Goal: Task Accomplishment & Management: Manage account settings

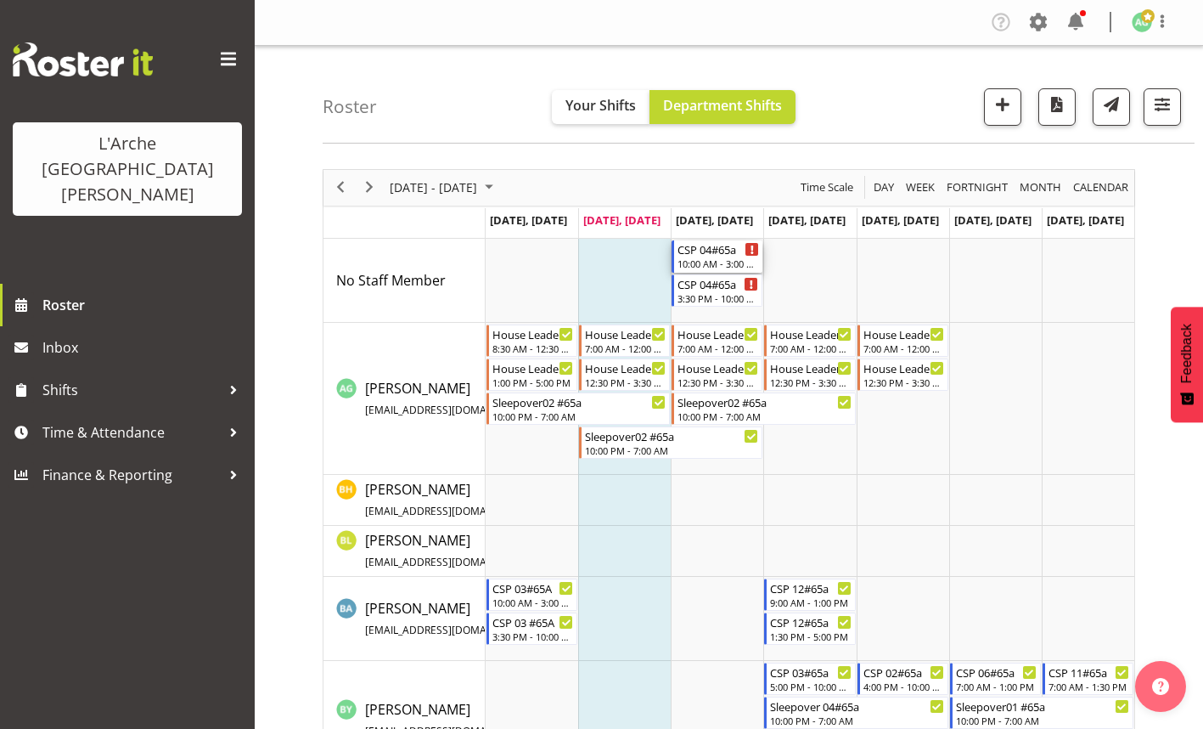
click at [699, 266] on div "10:00 AM - 3:00 PM" at bounding box center [719, 263] width 82 height 14
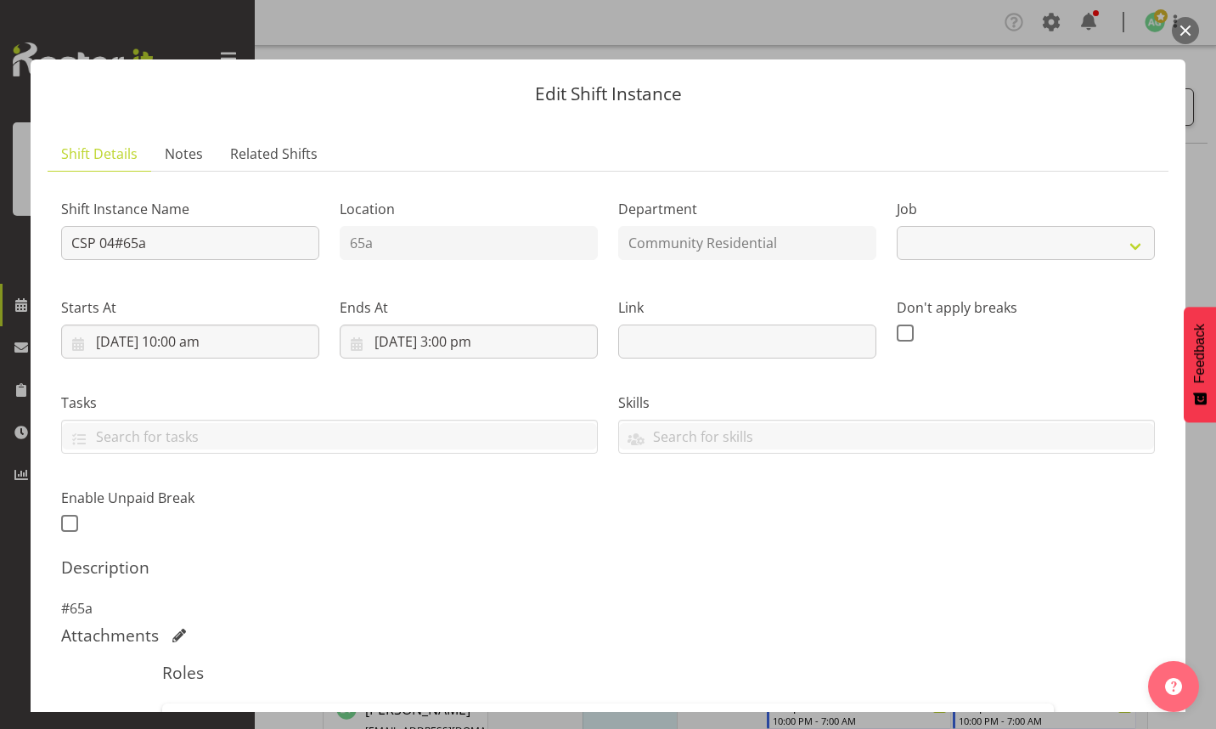
select select "2"
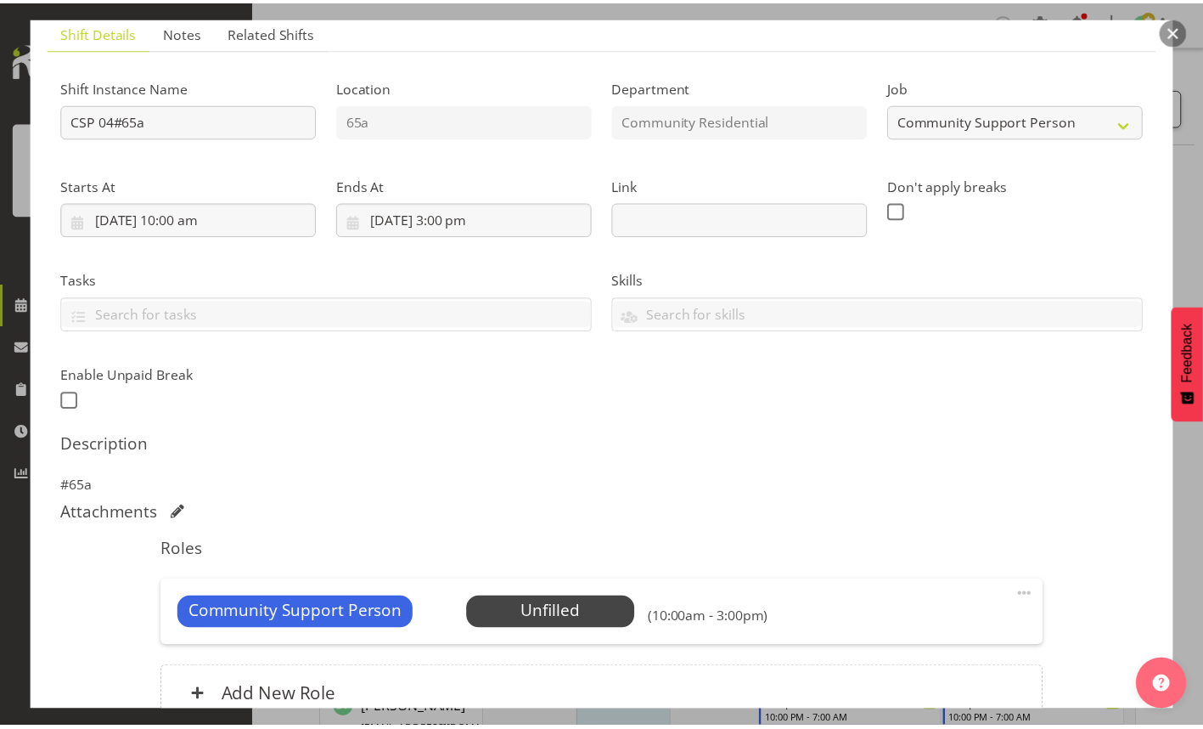
scroll to position [255, 0]
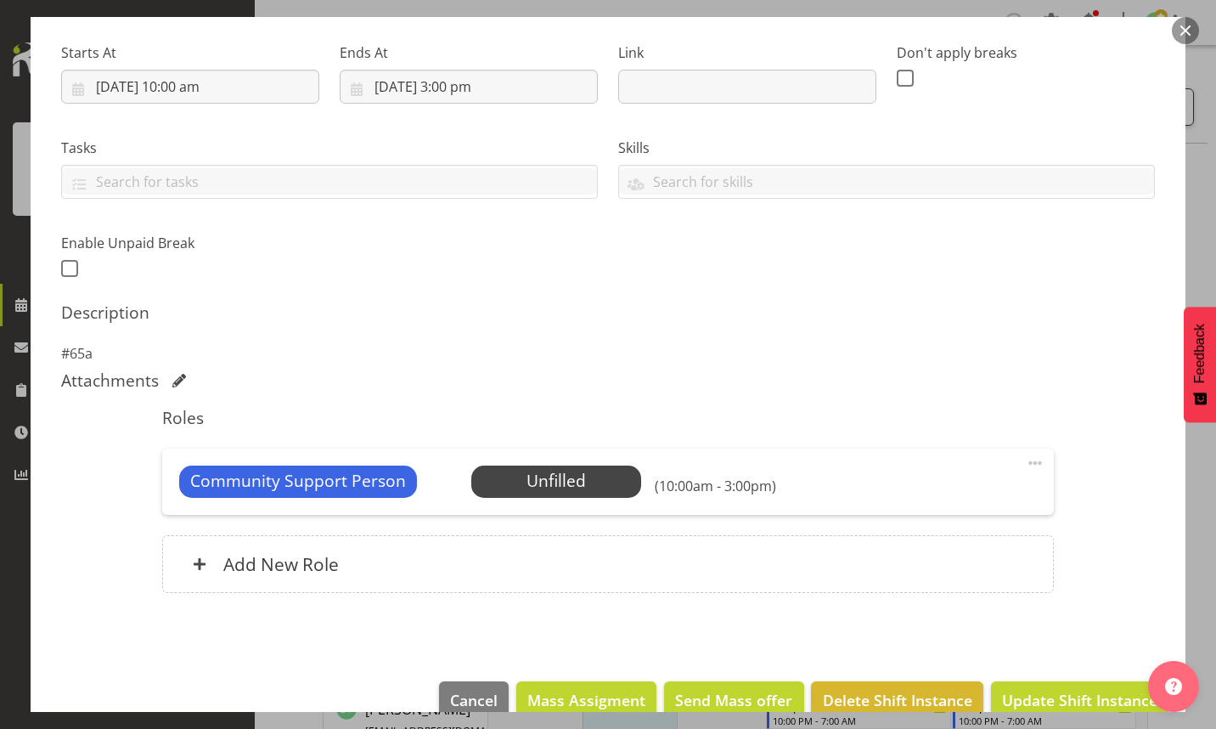
click at [0, 0] on span "Select Employee" at bounding box center [0, 0] width 0 height 0
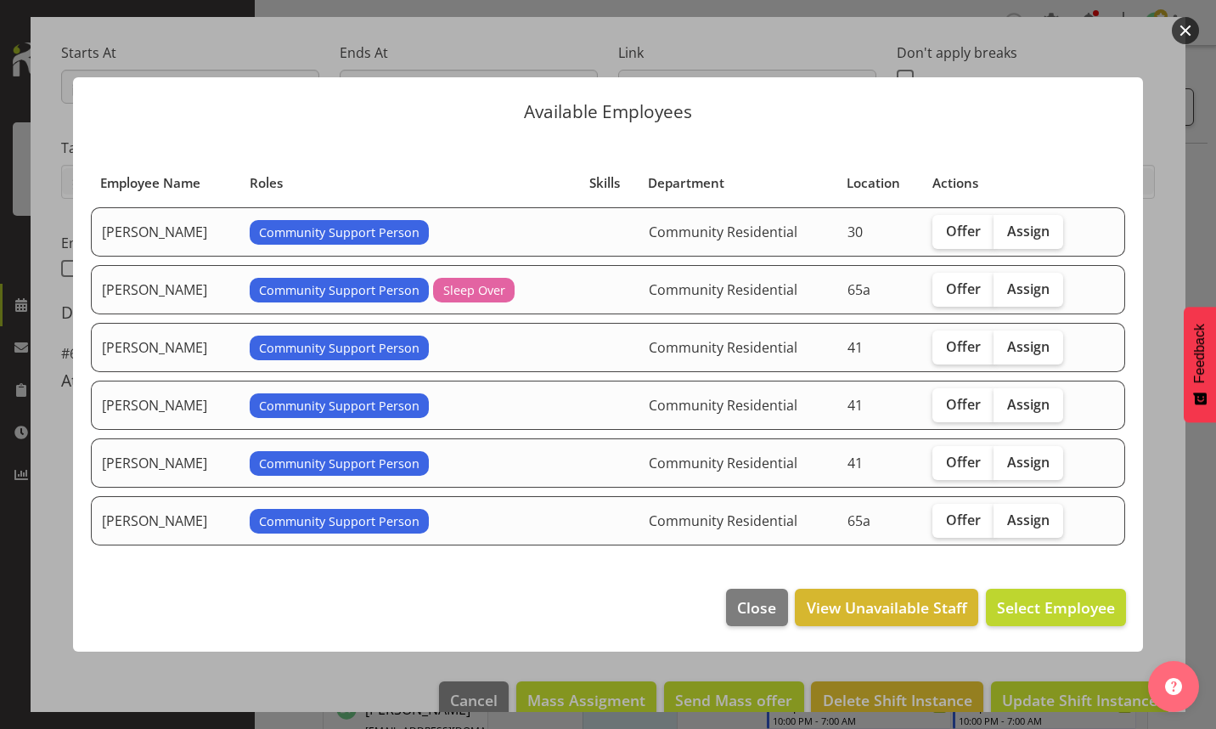
click at [961, 236] on span "Offer" at bounding box center [963, 230] width 35 height 17
click at [943, 236] on input "Offer" at bounding box center [937, 230] width 11 height 11
checkbox input "true"
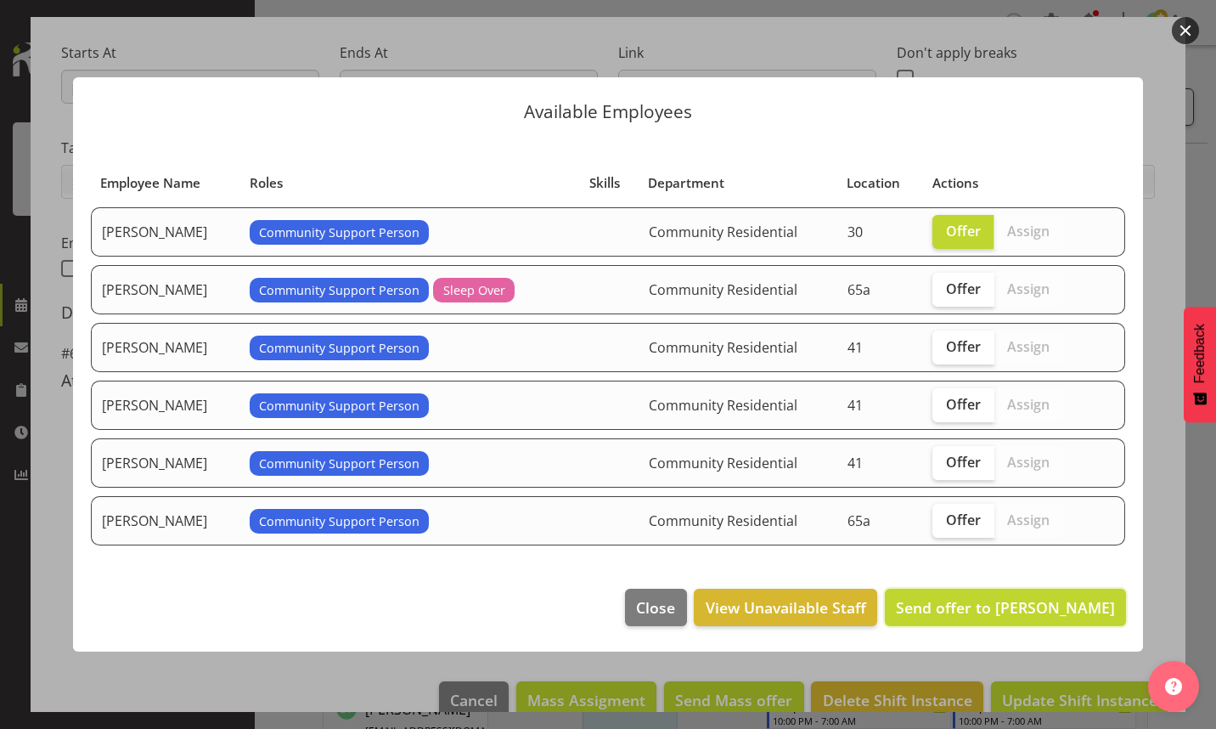
click at [1006, 604] on span "Send offer to [PERSON_NAME]" at bounding box center [1005, 607] width 219 height 20
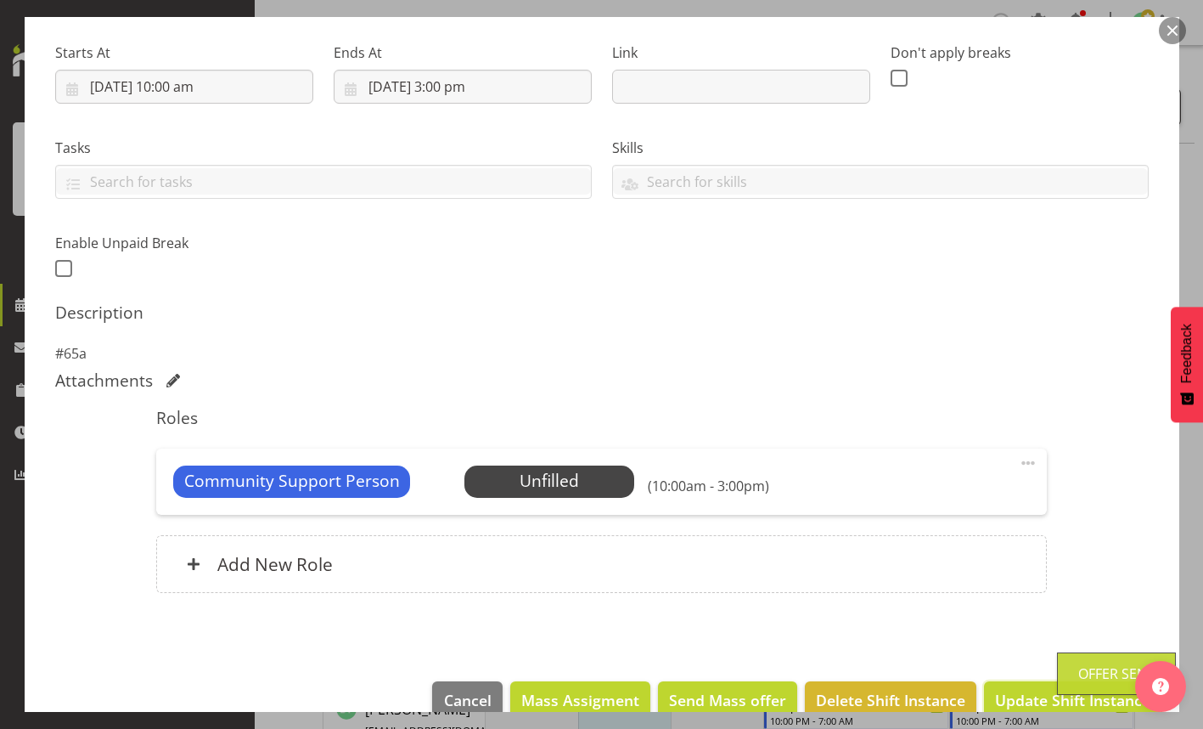
click at [1022, 694] on span "Update Shift Instance" at bounding box center [1072, 700] width 155 height 22
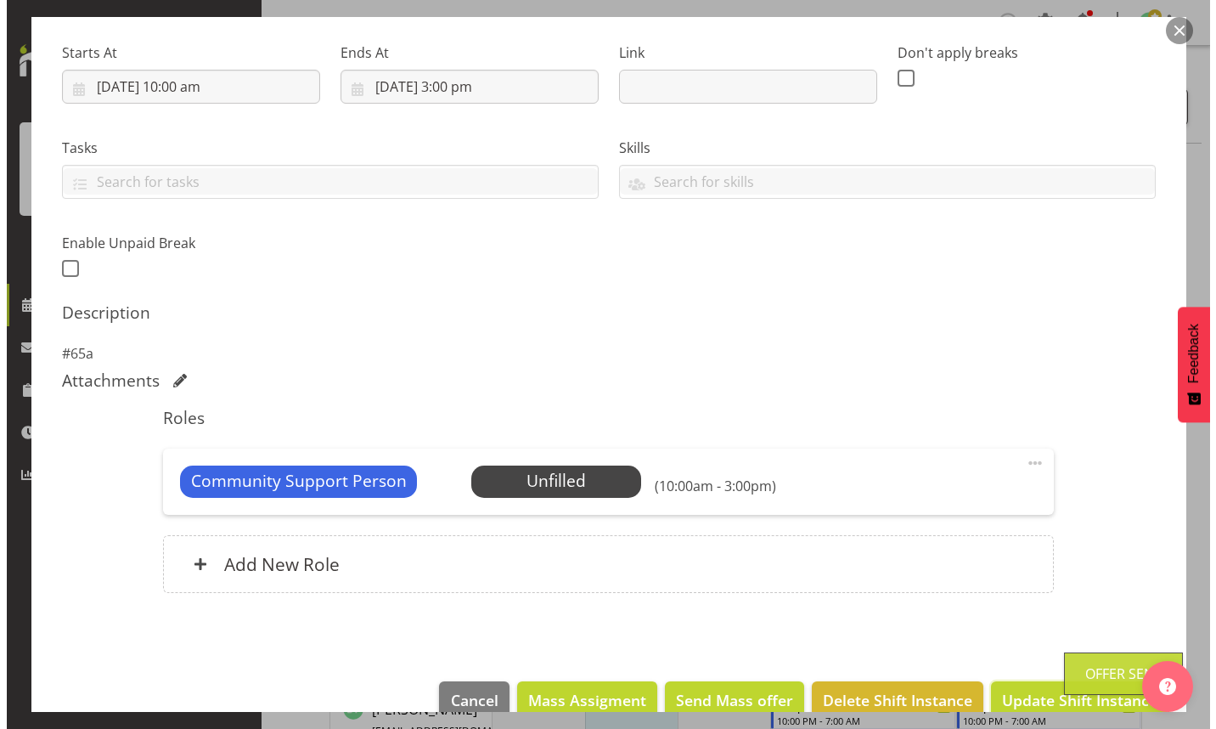
scroll to position [219, 0]
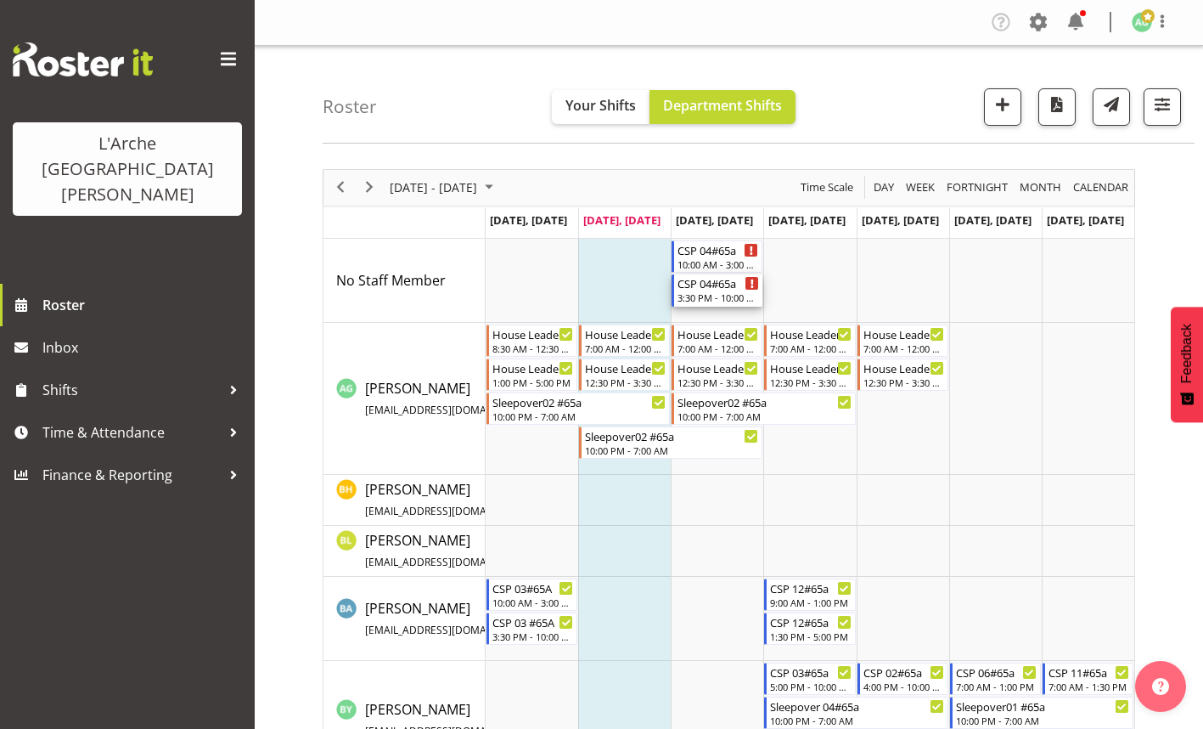
click at [720, 291] on div "3:30 PM - 10:00 PM" at bounding box center [719, 297] width 82 height 14
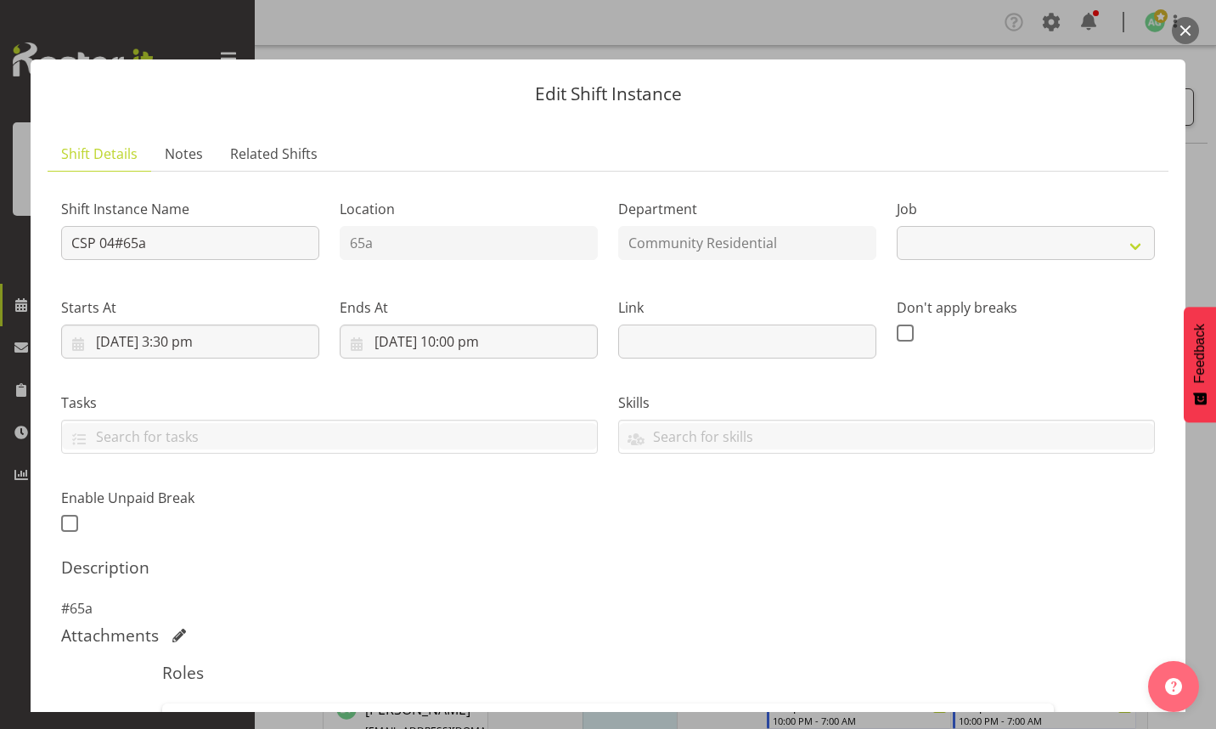
select select "2"
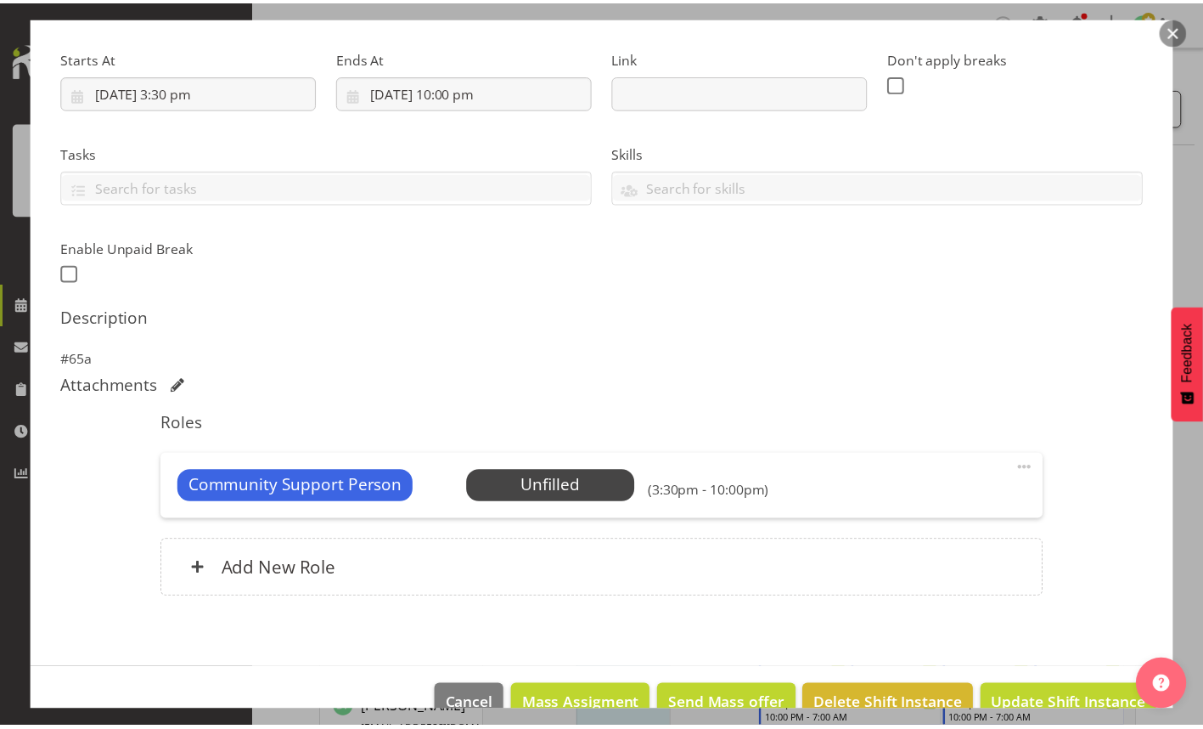
scroll to position [255, 0]
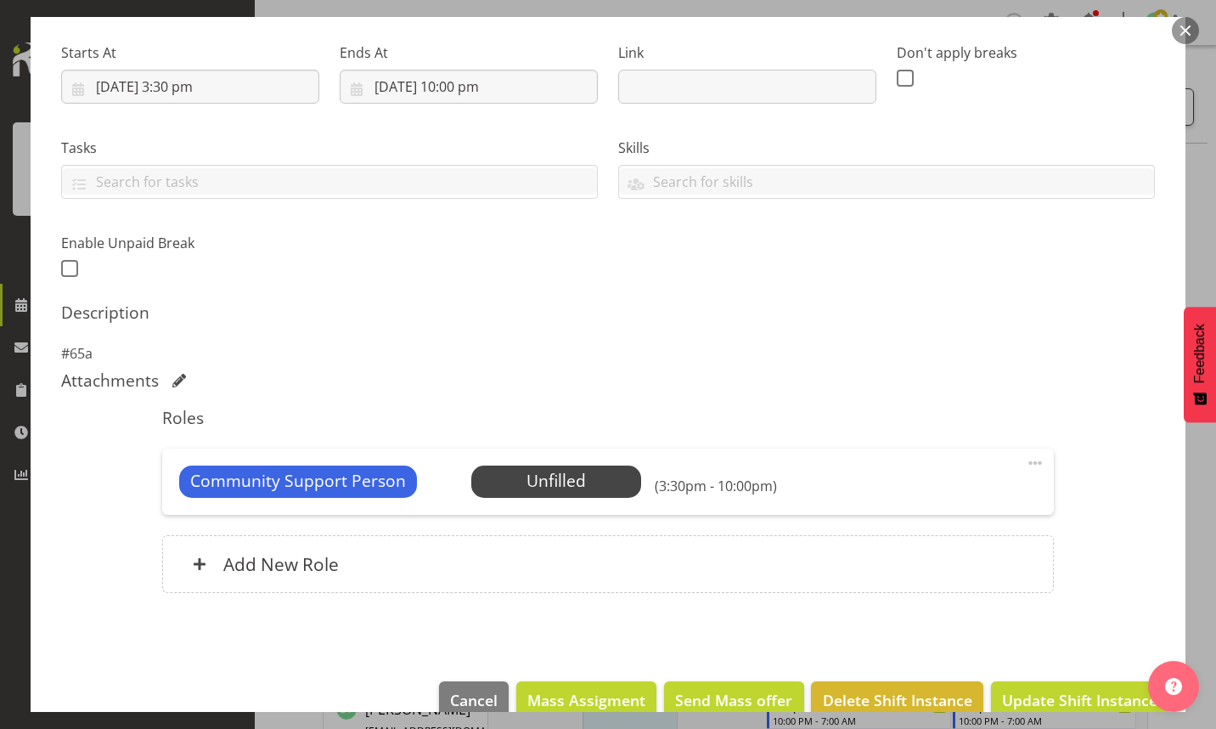
click at [0, 0] on span "Select Employee" at bounding box center [0, 0] width 0 height 0
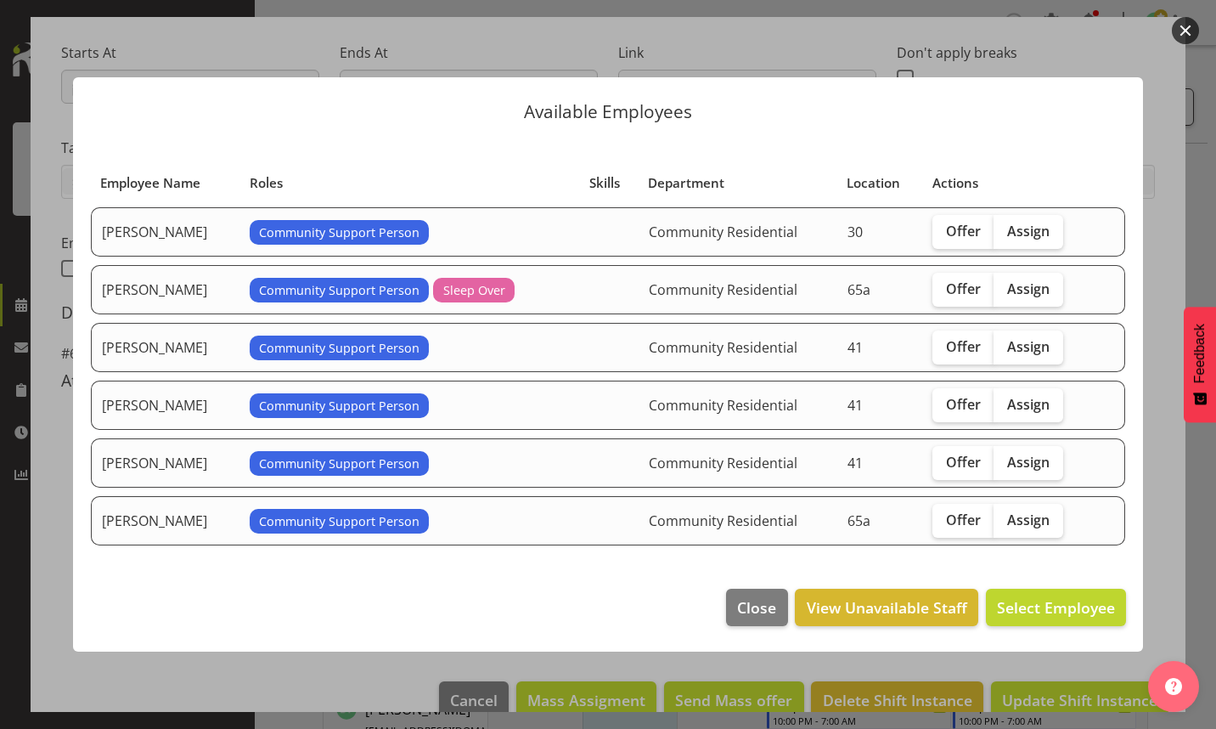
click at [961, 236] on span "Offer" at bounding box center [963, 230] width 35 height 17
click at [943, 236] on input "Offer" at bounding box center [937, 230] width 11 height 11
checkbox input "true"
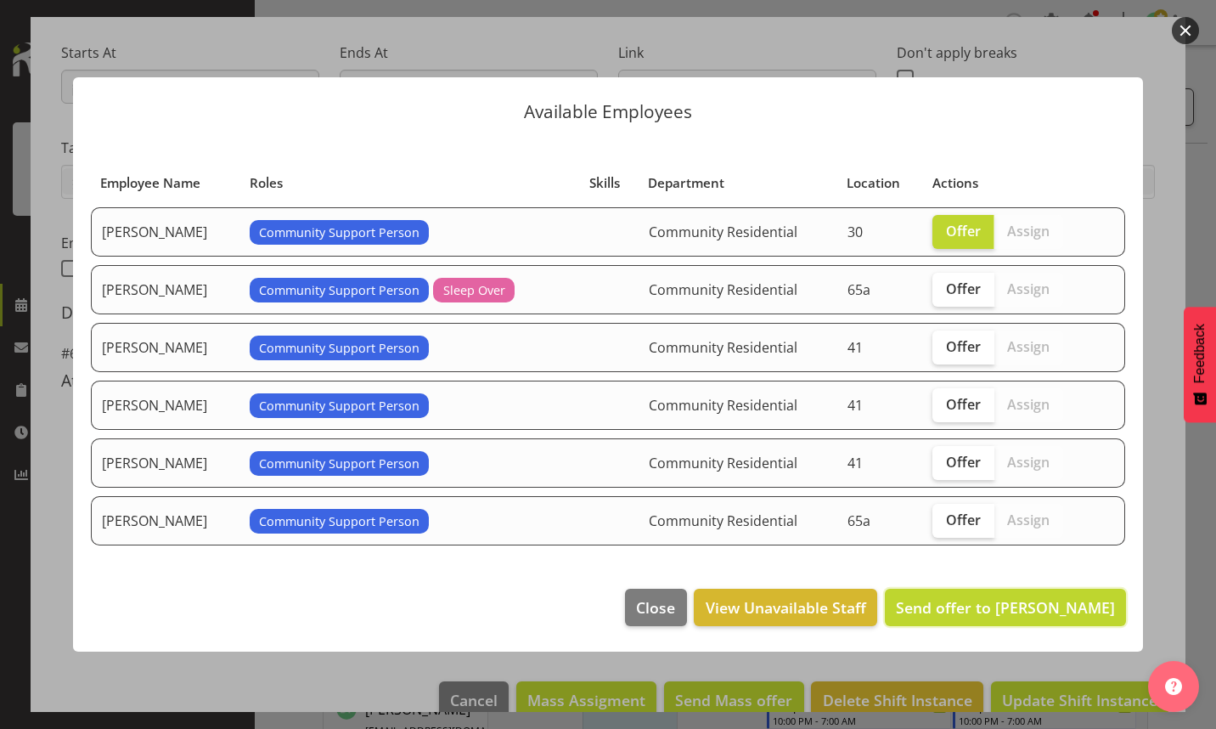
click at [1027, 609] on span "Send offer to [PERSON_NAME]" at bounding box center [1005, 607] width 219 height 20
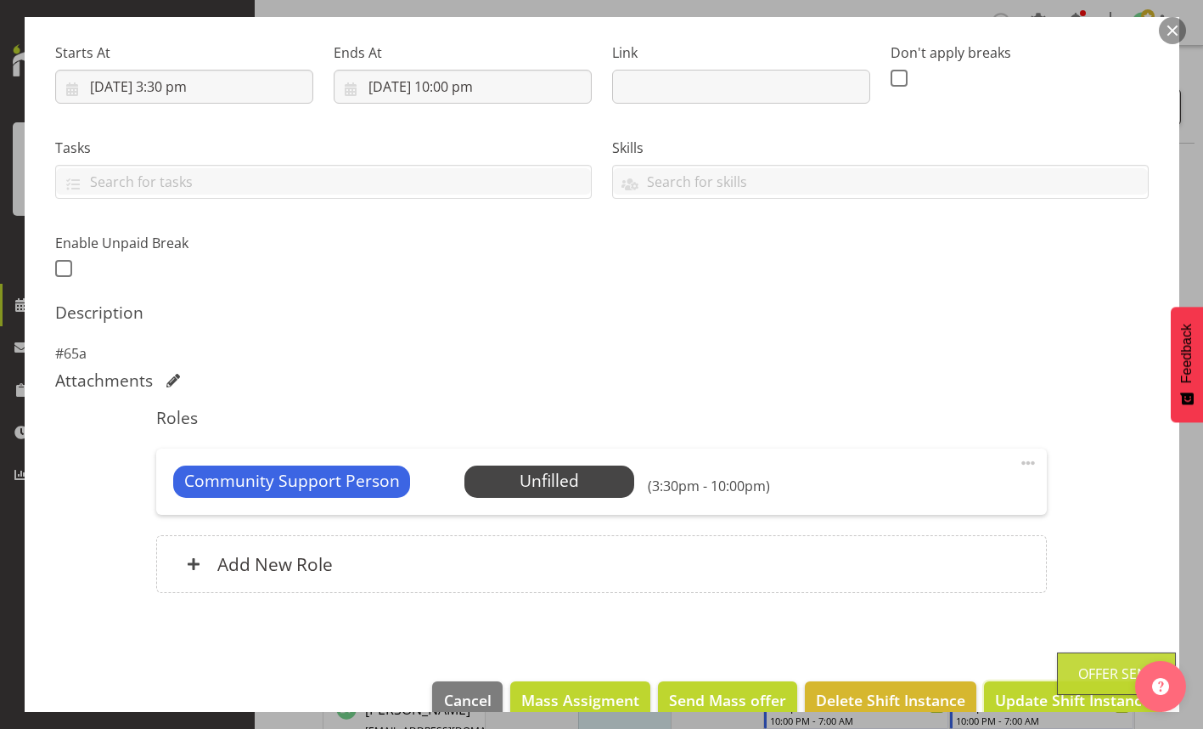
click at [1024, 691] on span "Update Shift Instance" at bounding box center [1072, 700] width 155 height 22
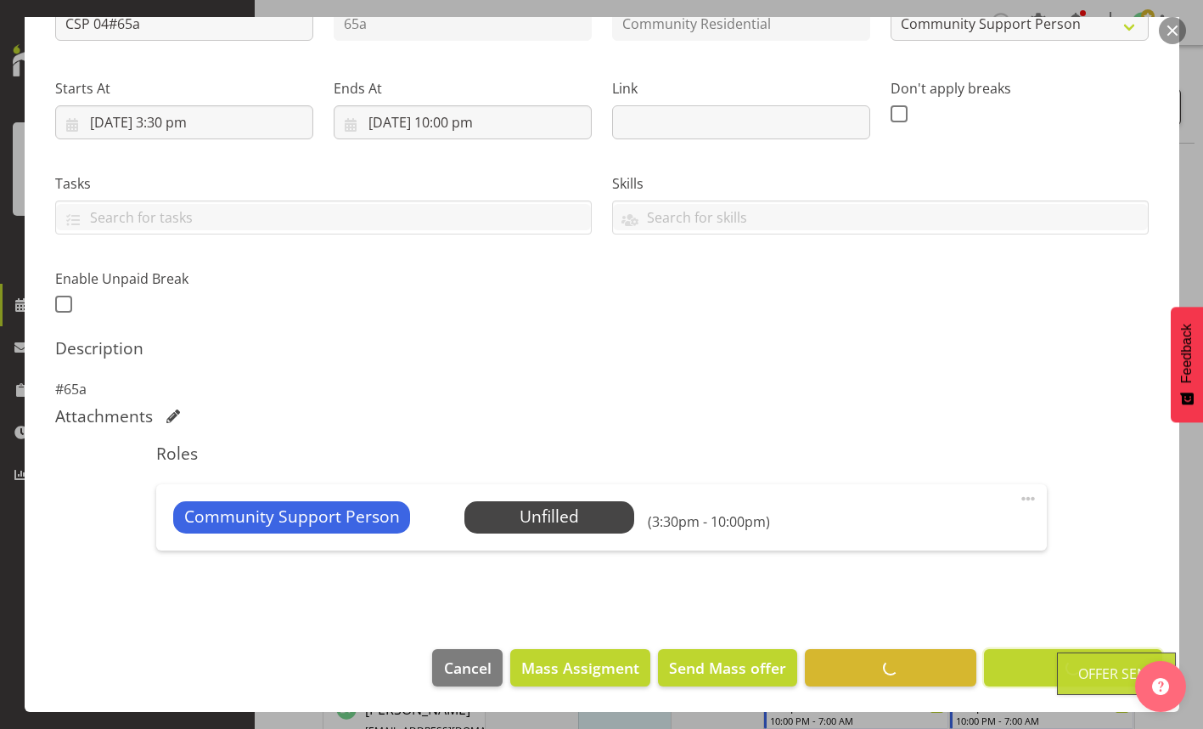
scroll to position [219, 0]
